Goal: Task Accomplishment & Management: Manage account settings

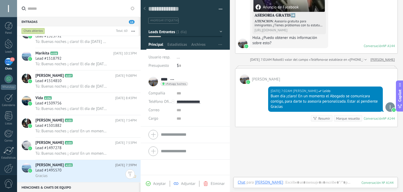
scroll to position [1052, 0]
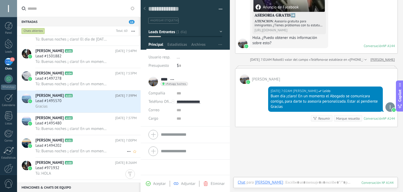
click at [87, 148] on div "Lead #1494202" at bounding box center [85, 145] width 101 height 5
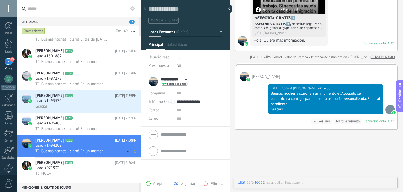
scroll to position [8, 0]
click at [92, 126] on div "Lead #1495480" at bounding box center [85, 122] width 101 height 5
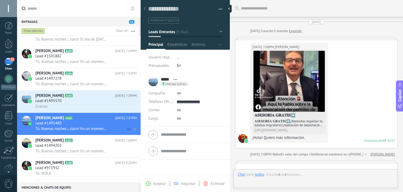
scroll to position [126, 0]
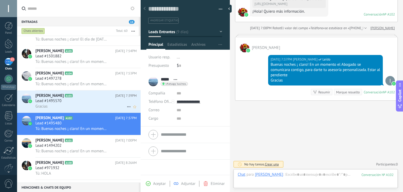
click at [84, 109] on div "Gracias" at bounding box center [85, 106] width 101 height 6
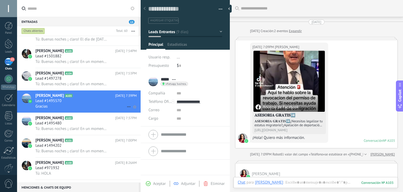
scroll to position [152, 0]
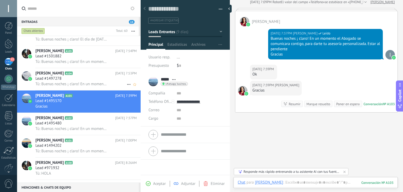
click at [93, 83] on div "Tú: Buenas noches ¡ claro! En un momento el Abogado se comunicara contigo, para…" at bounding box center [85, 84] width 101 height 6
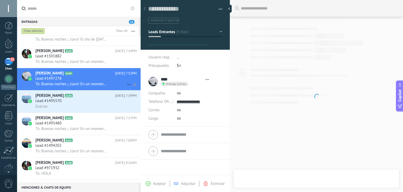
scroll to position [8, 0]
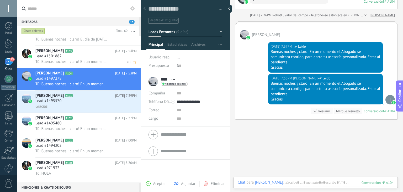
click at [94, 61] on span "Tú: Buenas noches ¡ claro! En un momento el Abogado se comunicara contigo, para…" at bounding box center [71, 61] width 72 height 5
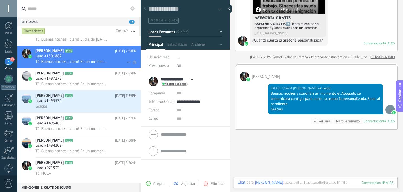
scroll to position [1026, 0]
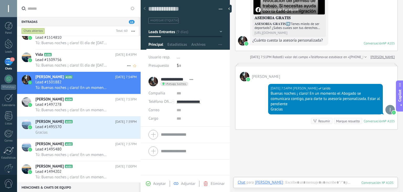
click at [97, 60] on div "Lead #1509756" at bounding box center [85, 59] width 101 height 5
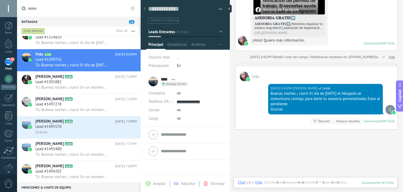
scroll to position [973, 0]
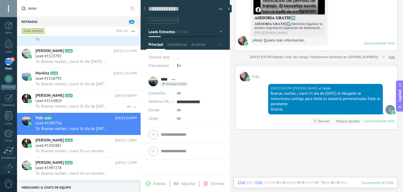
click at [90, 98] on h2 "[PERSON_NAME] A107" at bounding box center [75, 95] width 80 height 5
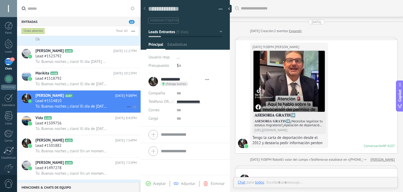
scroll to position [102, 0]
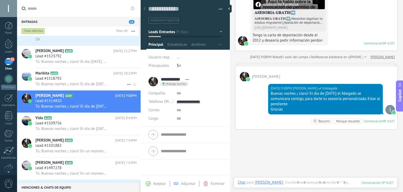
click at [91, 80] on div "Lead #1518792" at bounding box center [85, 78] width 101 height 5
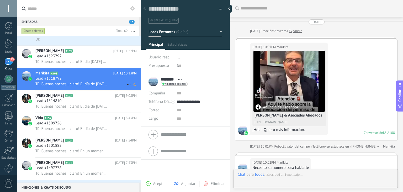
scroll to position [123, 0]
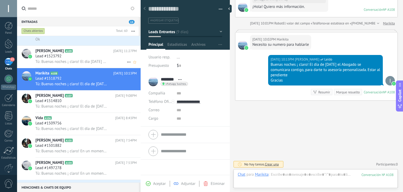
click at [87, 62] on span "Tú: Buenas noches ¡ claro! El dia [DATE] el Abogado se comunicara contigo, para…" at bounding box center [71, 61] width 72 height 5
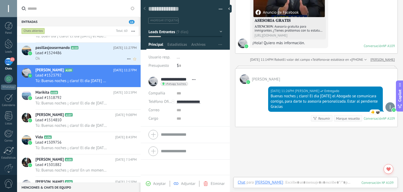
scroll to position [947, 0]
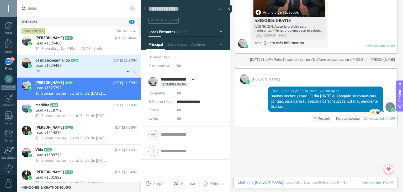
click at [88, 61] on h2 "pasillasjosearmando A110" at bounding box center [74, 60] width 78 height 5
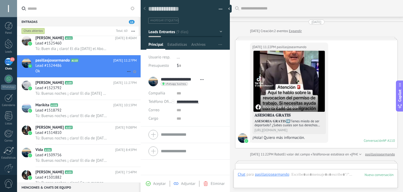
scroll to position [143, 0]
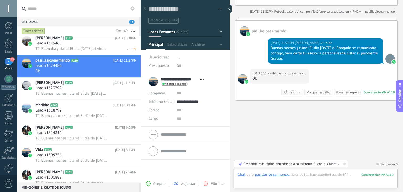
click at [85, 42] on div "Lead #1525460" at bounding box center [85, 43] width 101 height 5
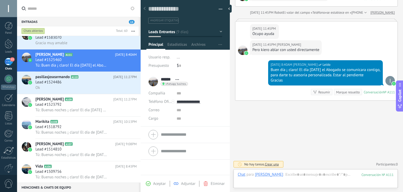
scroll to position [894, 0]
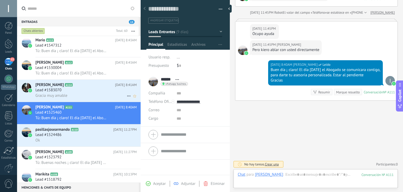
click at [99, 87] on h2 "Lay Negrito A114" at bounding box center [75, 84] width 80 height 5
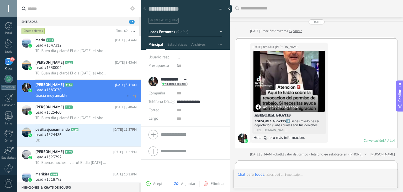
scroll to position [143, 0]
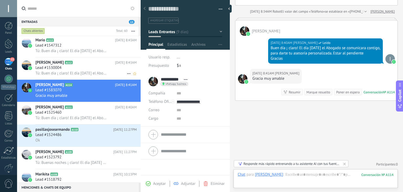
click at [101, 70] on div "Lead #1530004" at bounding box center [85, 67] width 101 height 5
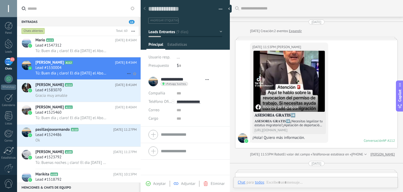
scroll to position [8, 0]
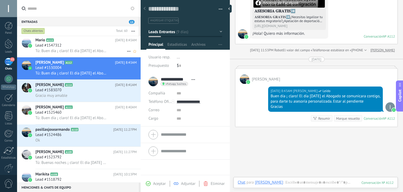
click at [109, 51] on div "Tú: Buen día ¡ claro! El día [DATE] el Abogado se comunicara contigo, para dart…" at bounding box center [85, 51] width 101 height 6
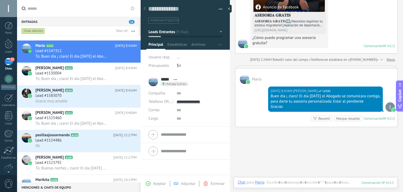
scroll to position [868, 0]
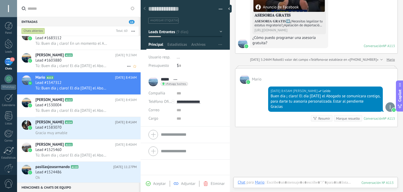
click at [106, 63] on div "Lead #1603880" at bounding box center [85, 60] width 101 height 5
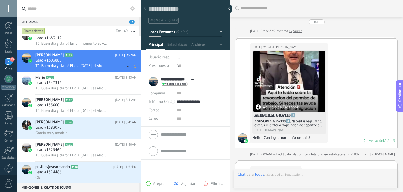
scroll to position [125, 0]
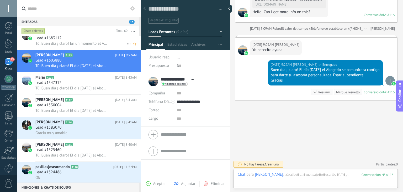
click at [111, 43] on div "Tú: Buen día ¡ claro! En un momento el Abogado se comunicara contigo, para dart…" at bounding box center [85, 44] width 101 height 6
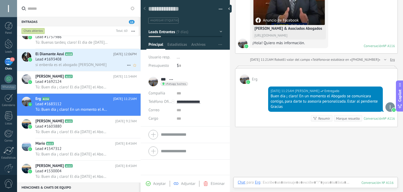
scroll to position [816, 0]
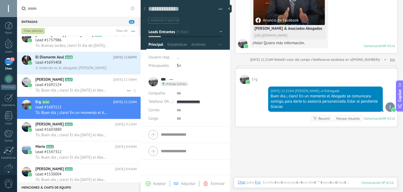
click at [101, 82] on h2 "[PERSON_NAME] A117" at bounding box center [74, 79] width 78 height 5
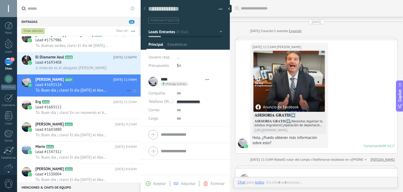
scroll to position [100, 0]
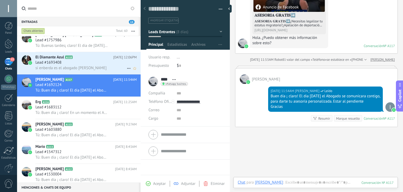
click at [107, 68] on div "si enberda es el abogado [PERSON_NAME]" at bounding box center [85, 68] width 101 height 6
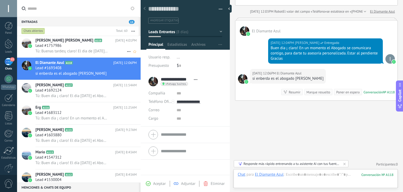
scroll to position [789, 0]
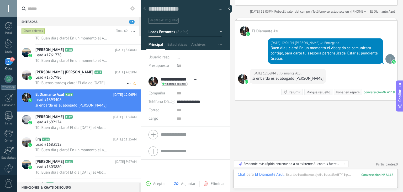
click at [115, 75] on span "[DATE] 4:01PM" at bounding box center [126, 72] width 22 height 5
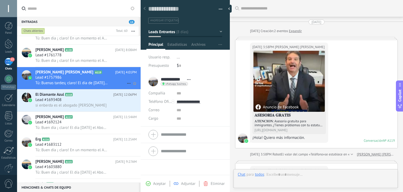
scroll to position [216, 0]
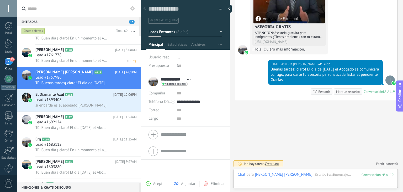
click at [106, 63] on span "Tú: Buen dia ¡ claro! En un momento el Abogado se comunicara contigo, para dart…" at bounding box center [71, 60] width 72 height 5
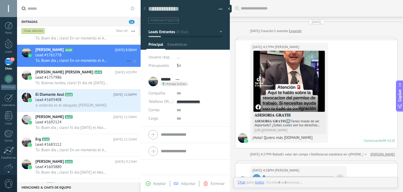
scroll to position [8, 0]
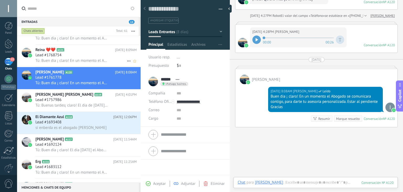
click at [103, 60] on span "Tú: Buen dia ¡ claro! En un momento el Abogado se comunicara contigo, para dart…" at bounding box center [71, 60] width 72 height 5
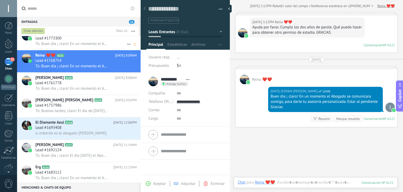
scroll to position [763, 0]
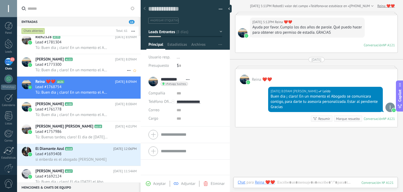
click at [92, 67] on div "Lead #1773300" at bounding box center [85, 64] width 101 height 5
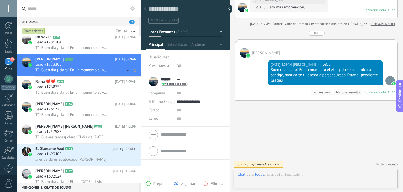
scroll to position [8, 0]
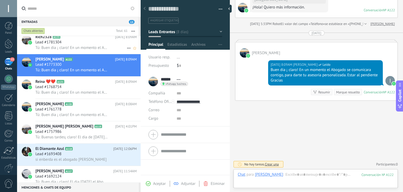
click at [96, 46] on span "Tú: Buen dia ¡ claro! En un momento el Abogado se comunicara contigo, para dart…" at bounding box center [71, 47] width 72 height 5
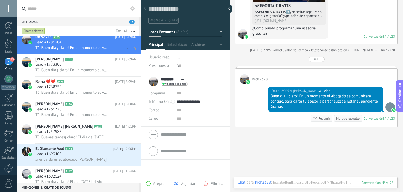
scroll to position [711, 0]
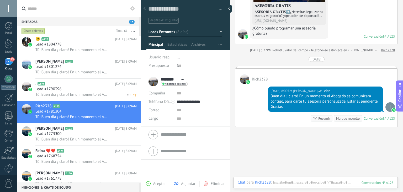
click at [97, 86] on h2 ". A124" at bounding box center [75, 83] width 80 height 5
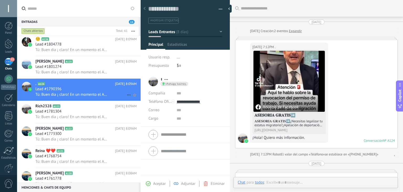
scroll to position [104, 0]
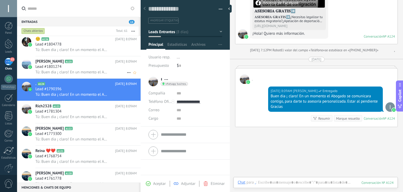
click at [94, 69] on div "Lead #1801274" at bounding box center [85, 66] width 101 height 5
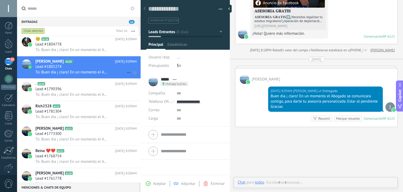
scroll to position [8, 0]
click at [106, 45] on div "Lead #1804778" at bounding box center [85, 44] width 101 height 5
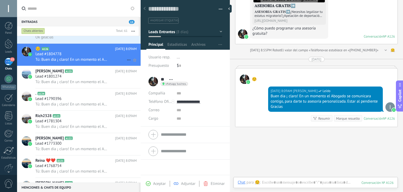
scroll to position [684, 0]
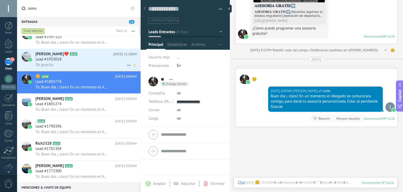
click at [98, 61] on div "Lead #1933018" at bounding box center [85, 59] width 101 height 5
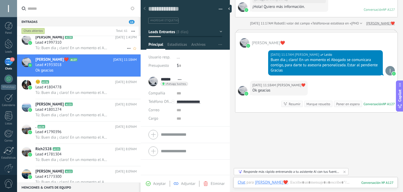
scroll to position [632, 0]
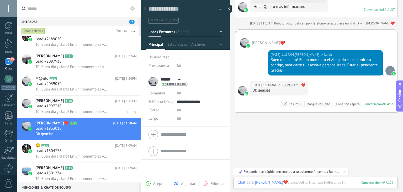
click at [93, 103] on h2 "[PERSON_NAME] A128" at bounding box center [75, 100] width 80 height 5
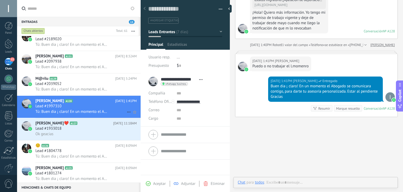
scroll to position [8, 0]
click at [98, 84] on div "Lead #2039052" at bounding box center [85, 83] width 101 height 5
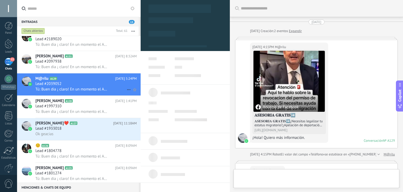
scroll to position [8, 0]
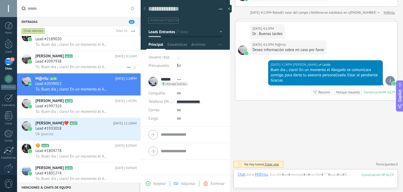
click at [103, 61] on div "Lead #2097938" at bounding box center [85, 61] width 101 height 5
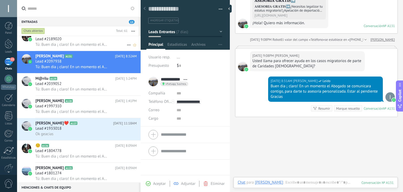
scroll to position [579, 0]
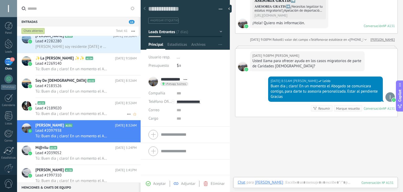
click at [106, 111] on div "Lead #2189020" at bounding box center [85, 108] width 101 height 5
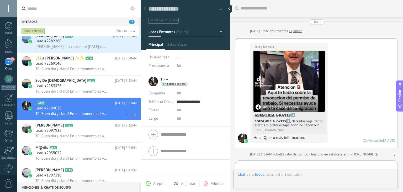
scroll to position [121, 0]
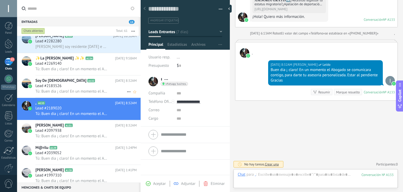
click at [112, 88] on div "Lead #2183526" at bounding box center [85, 85] width 101 height 5
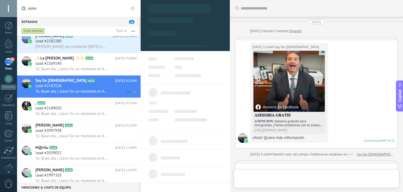
scroll to position [8, 0]
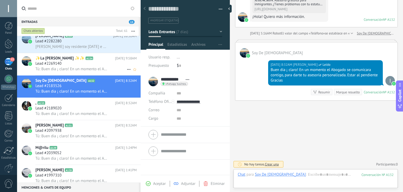
click at [109, 64] on div "Lead #2269140" at bounding box center [85, 63] width 101 height 5
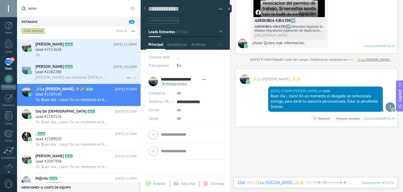
scroll to position [553, 0]
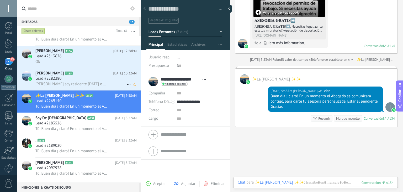
click at [75, 81] on div "Lead #2282280" at bounding box center [85, 78] width 101 height 5
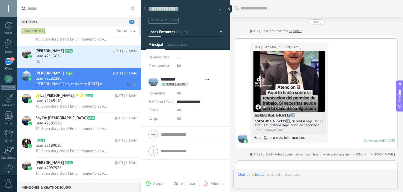
scroll to position [136, 0]
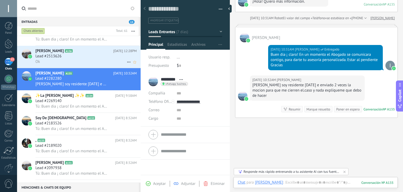
click at [74, 57] on div "Lead #2513626" at bounding box center [85, 56] width 101 height 5
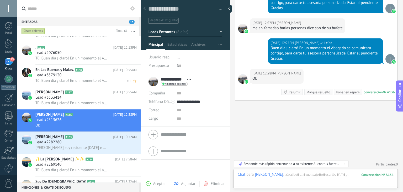
scroll to position [501, 0]
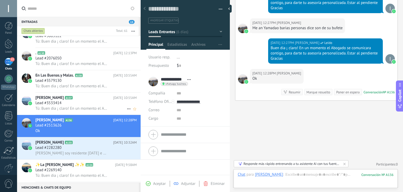
click at [100, 100] on h2 "Toño [PERSON_NAME] A137" at bounding box center [74, 97] width 78 height 5
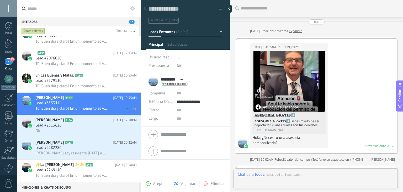
scroll to position [126, 0]
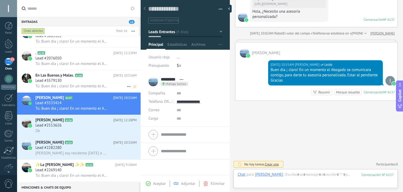
click at [100, 82] on div "Lead #3579130" at bounding box center [85, 80] width 101 height 5
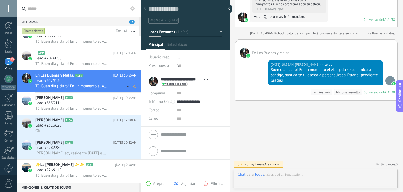
scroll to position [8, 0]
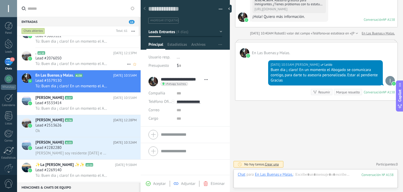
click at [107, 57] on div "Lead #2076050" at bounding box center [85, 58] width 101 height 5
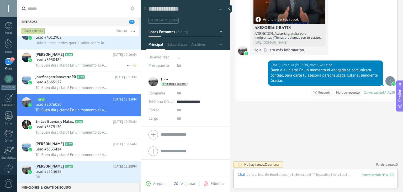
scroll to position [448, 0]
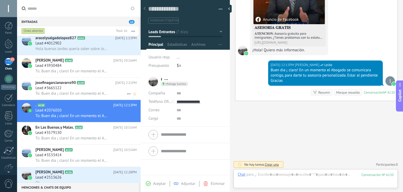
click at [107, 91] on div "Lead #3665122" at bounding box center [85, 87] width 101 height 5
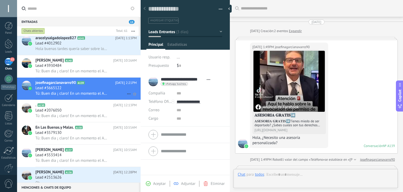
scroll to position [8, 0]
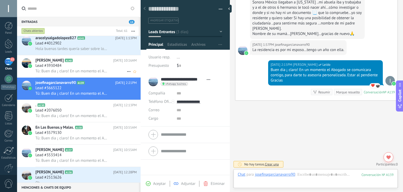
click at [106, 70] on div "Tú: Buen dia ¡ claro! En un momento el Abogado se comunicara contigo, para dart…" at bounding box center [85, 71] width 101 height 6
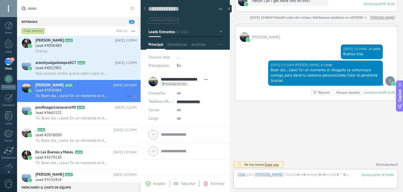
scroll to position [422, 0]
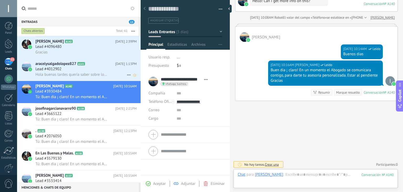
click at [115, 66] on span "[DATE] 1:13PM" at bounding box center [126, 63] width 22 height 5
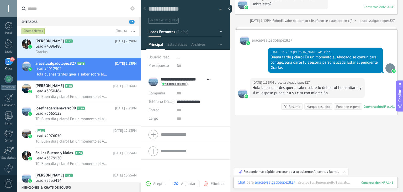
scroll to position [369, 0]
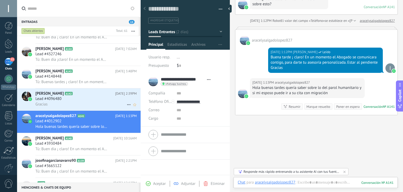
click at [90, 100] on div "Lead #4096480" at bounding box center [85, 98] width 101 height 5
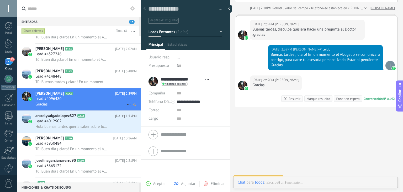
scroll to position [8, 0]
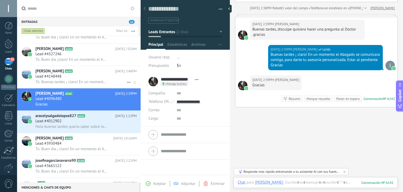
click at [95, 78] on div "Lead #4148448" at bounding box center [85, 76] width 101 height 5
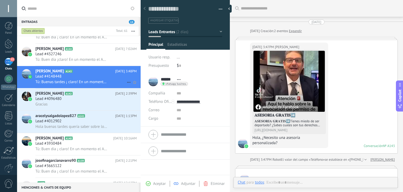
scroll to position [102, 0]
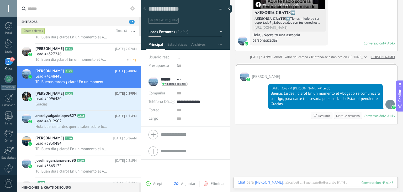
click at [102, 54] on div "Lead #4327246" at bounding box center [85, 53] width 101 height 5
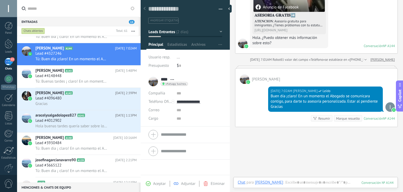
scroll to position [317, 0]
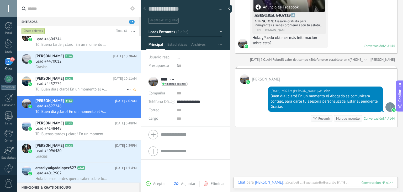
click at [87, 84] on div "Lead #4452774" at bounding box center [85, 83] width 101 height 5
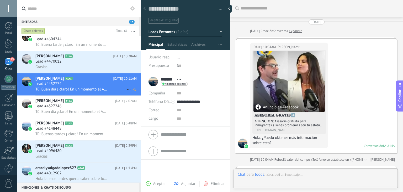
scroll to position [126, 0]
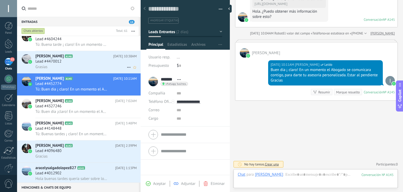
click at [92, 64] on div "Lead #4470012" at bounding box center [85, 61] width 101 height 5
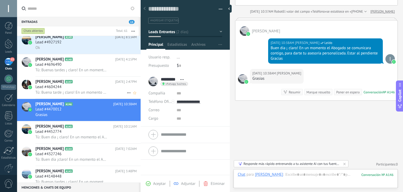
scroll to position [238, 0]
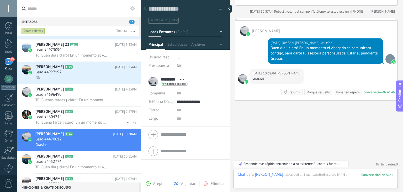
click at [87, 117] on div "Lead #4604244" at bounding box center [85, 116] width 101 height 5
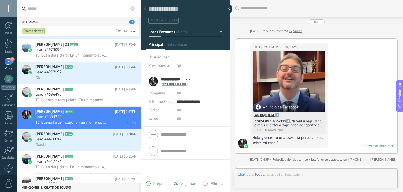
scroll to position [126, 0]
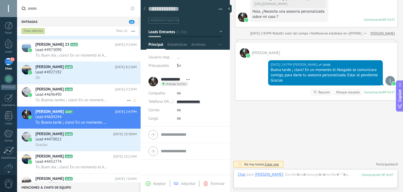
click at [94, 92] on h2 "[PERSON_NAME] A148" at bounding box center [75, 89] width 80 height 5
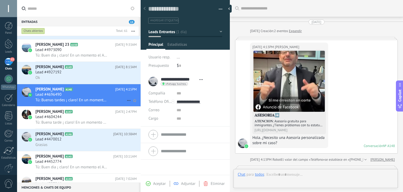
scroll to position [8, 0]
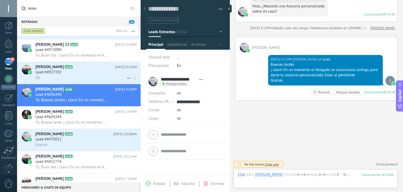
click at [101, 73] on div "Lead #4927192" at bounding box center [85, 72] width 101 height 5
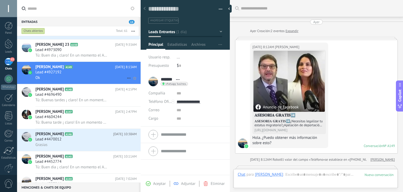
scroll to position [148, 0]
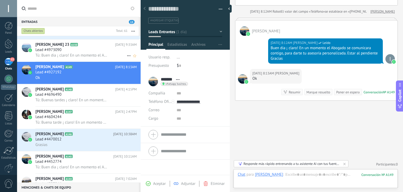
click at [102, 51] on div "Lead #4973090" at bounding box center [85, 49] width 101 height 5
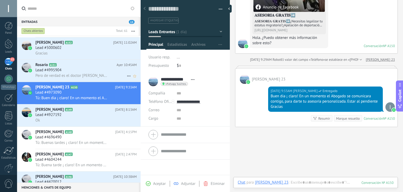
scroll to position [186, 0]
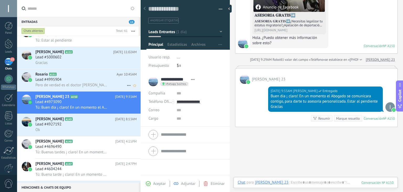
click at [99, 82] on div "Lead #4995904" at bounding box center [85, 79] width 101 height 5
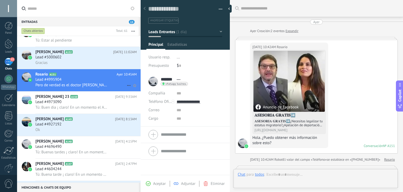
scroll to position [8, 0]
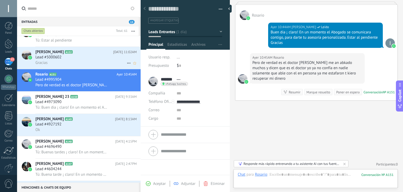
click at [106, 58] on div "Lead #5000602" at bounding box center [85, 57] width 101 height 5
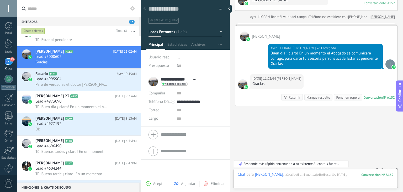
scroll to position [133, 0]
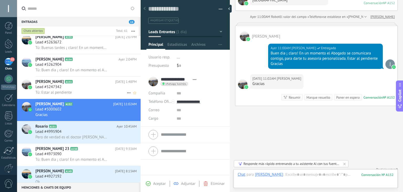
click at [97, 82] on h2 "[PERSON_NAME] A153" at bounding box center [75, 81] width 80 height 5
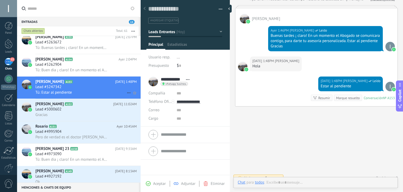
scroll to position [8, 0]
click at [105, 62] on h2 "[PERSON_NAME] A154" at bounding box center [76, 59] width 83 height 5
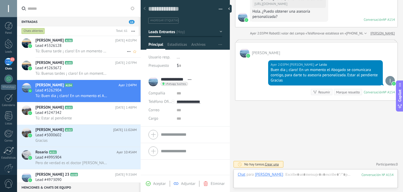
scroll to position [54, 0]
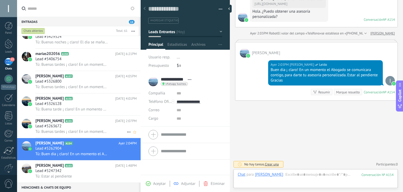
click at [80, 122] on h2 "[PERSON_NAME] A155" at bounding box center [75, 120] width 80 height 5
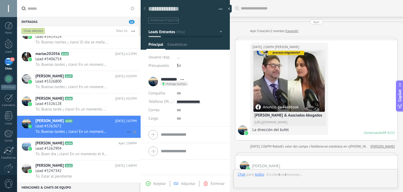
scroll to position [118, 0]
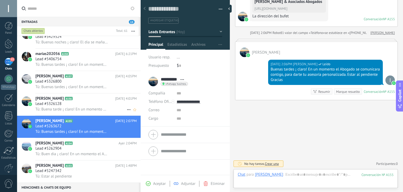
click at [82, 104] on div "Lead #5326128" at bounding box center [85, 103] width 101 height 5
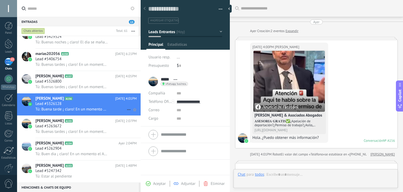
scroll to position [121, 0]
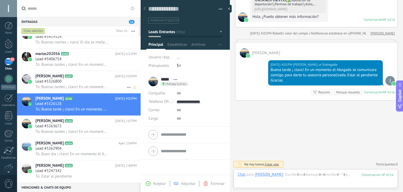
click at [90, 81] on div "Lead #5326800" at bounding box center [85, 81] width 101 height 5
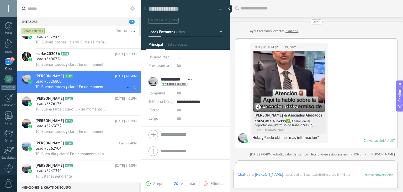
scroll to position [126, 0]
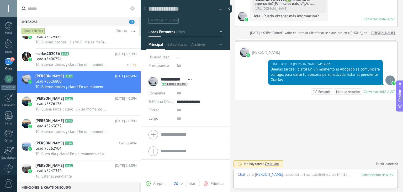
click at [85, 55] on h2 "marias202056 A158" at bounding box center [75, 53] width 80 height 5
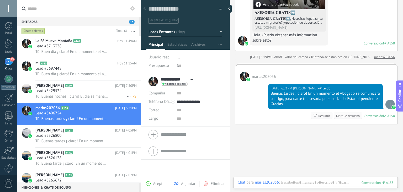
click at [94, 91] on div "Lead #5429524" at bounding box center [85, 90] width 101 height 5
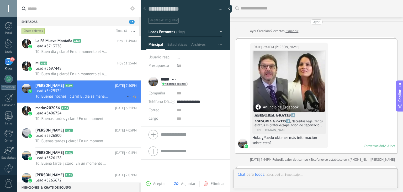
scroll to position [136, 0]
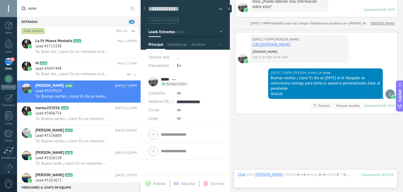
click at [99, 71] on div "Lead #5697448" at bounding box center [85, 68] width 101 height 5
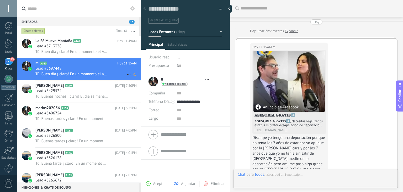
scroll to position [131, 0]
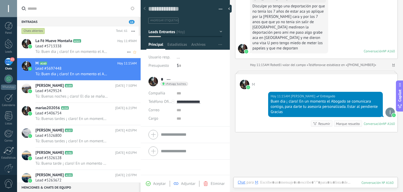
click at [102, 50] on span "Tú: Buen dia ¡ claro! En un momento el Abogado se comunicara contigo, para dart…" at bounding box center [71, 51] width 72 height 5
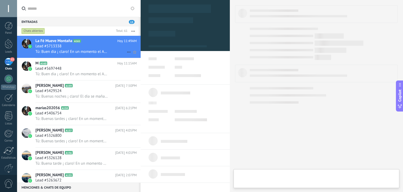
type textarea "**********"
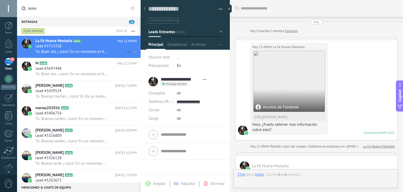
scroll to position [113, 0]
